Goal: Register for event/course

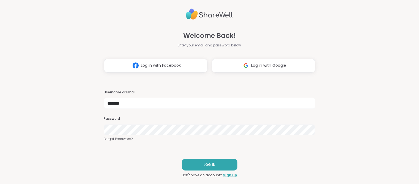
type input "*******"
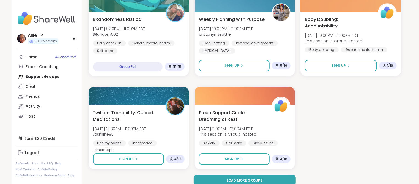
scroll to position [1048, 0]
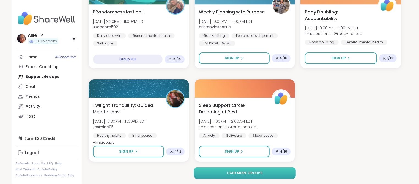
click at [238, 176] on button "Load more groups" at bounding box center [245, 173] width 102 height 12
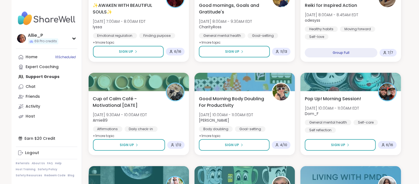
scroll to position [1348, 0]
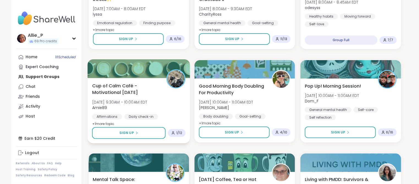
click at [111, 92] on span "Cup of Calm Café - Motivational Monday" at bounding box center [126, 89] width 68 height 13
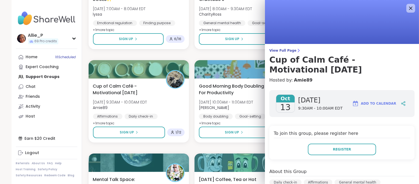
scroll to position [112, 0]
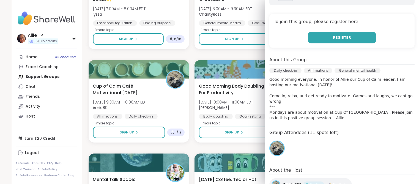
click at [348, 38] on span "Register" at bounding box center [342, 37] width 18 height 5
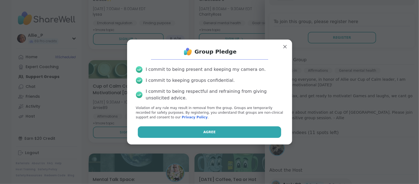
click at [207, 133] on span "Agree" at bounding box center [209, 132] width 12 height 5
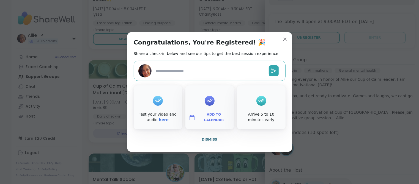
type textarea "*"
click at [219, 142] on button "Dismiss" at bounding box center [210, 140] width 152 height 12
